Goal: Task Accomplishment & Management: Complete application form

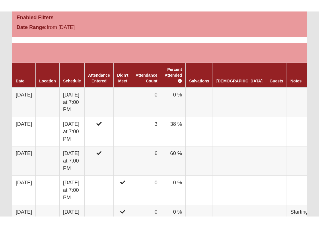
scroll to position [280, 0]
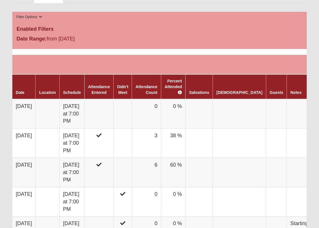
click at [287, 113] on td at bounding box center [299, 114] width 25 height 30
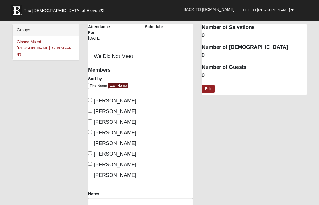
click at [92, 121] on input "Geery, Deb" at bounding box center [90, 121] width 4 height 4
checkbox input "true"
click at [91, 131] on input "Geery, Paul" at bounding box center [90, 132] width 4 height 4
checkbox input "true"
click at [95, 142] on span "Kirkman, Bill" at bounding box center [115, 143] width 42 height 6
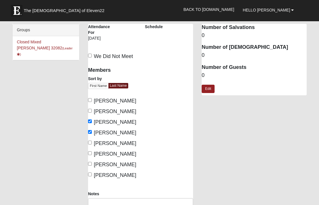
click at [92, 142] on input "Kirkman, Bill" at bounding box center [90, 142] width 4 height 4
checkbox input "true"
click at [91, 154] on input "Kirkman, Heidi" at bounding box center [90, 153] width 4 height 4
checkbox input "true"
click at [92, 164] on input "Schuldt, Eric" at bounding box center [90, 164] width 4 height 4
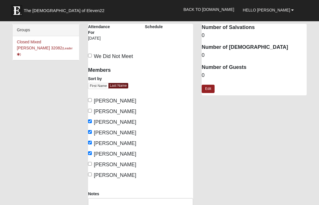
checkbox input "true"
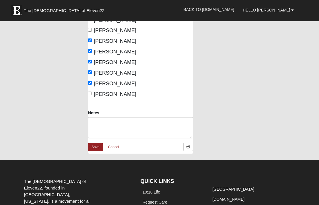
scroll to position [81, 0]
click at [98, 146] on link "Save" at bounding box center [95, 147] width 15 height 8
